Goal: Navigation & Orientation: Understand site structure

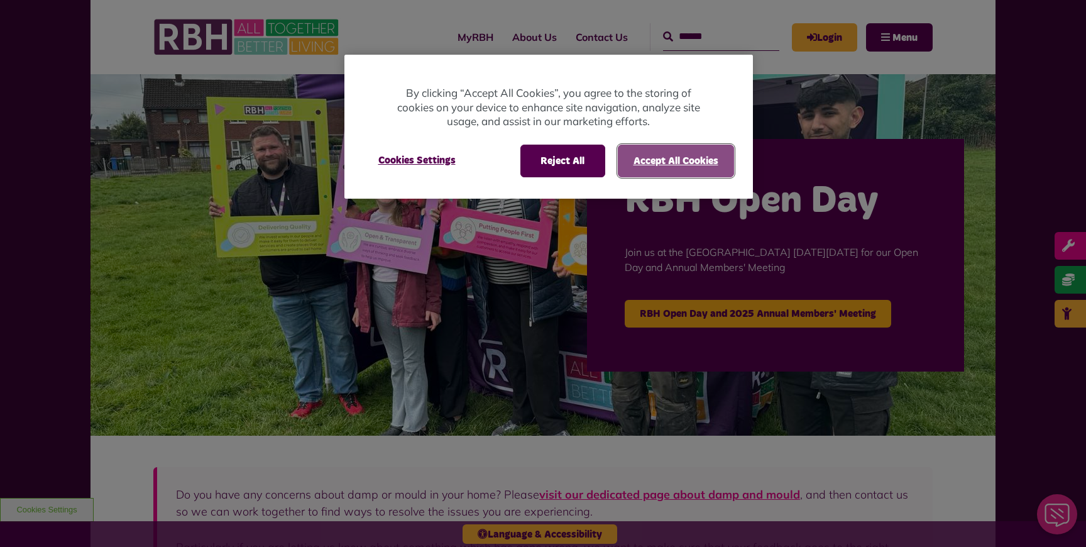
click at [634, 157] on button "Accept All Cookies" at bounding box center [676, 161] width 116 height 33
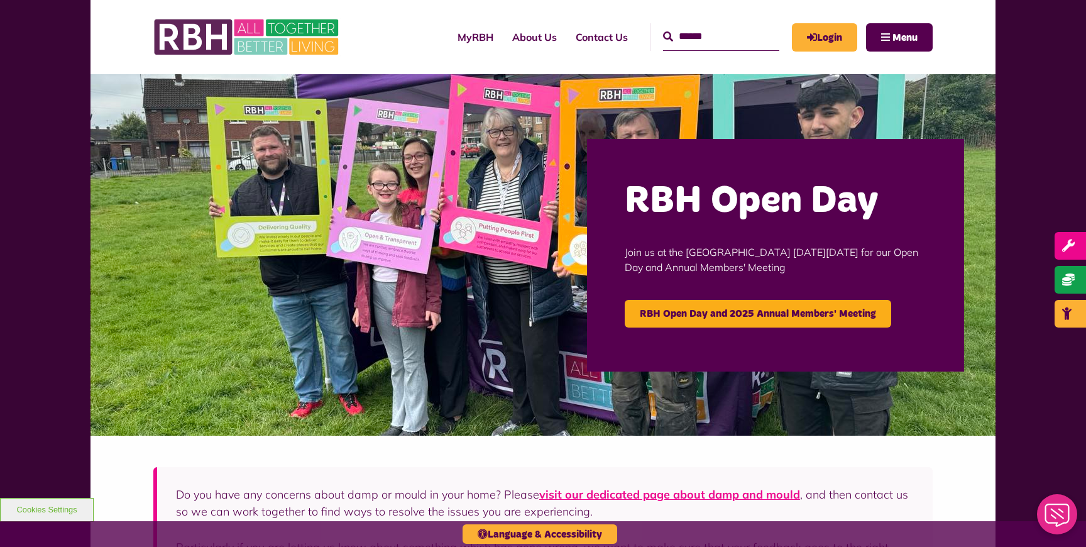
click at [209, 78] on img at bounding box center [543, 254] width 905 height 361
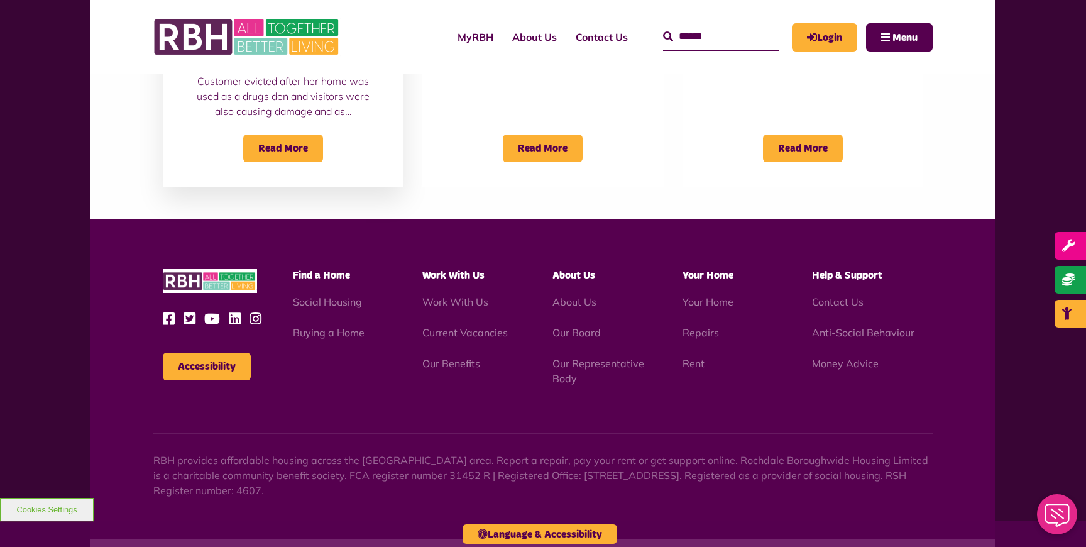
scroll to position [1088, 0]
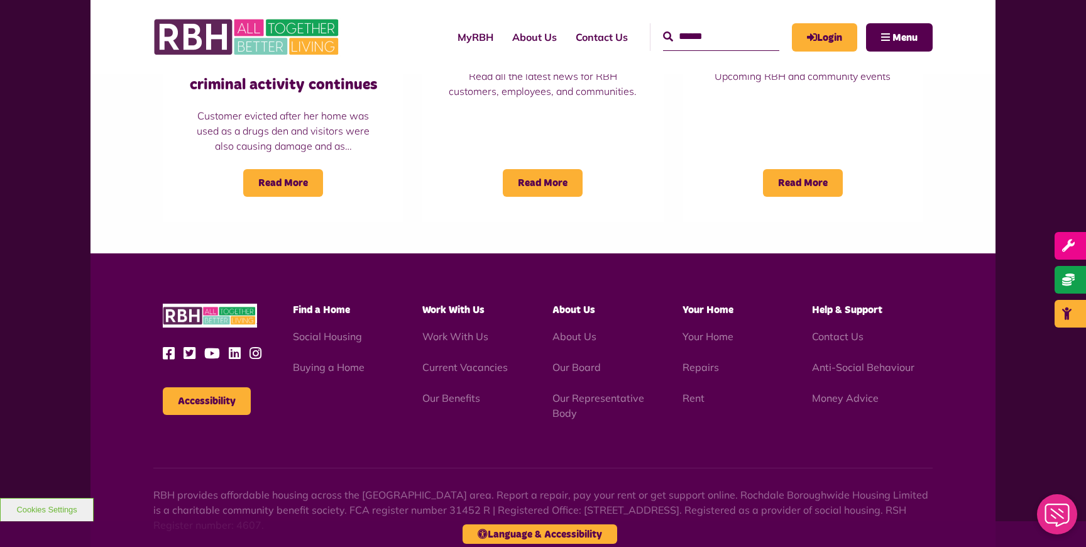
click at [235, 323] on img at bounding box center [210, 316] width 94 height 25
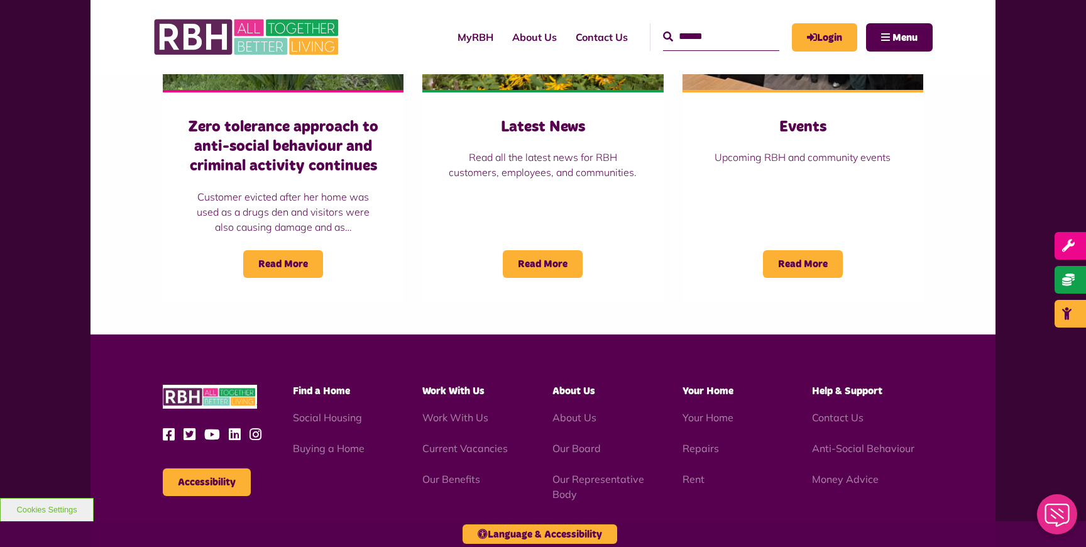
scroll to position [1167, 0]
